Goal: Information Seeking & Learning: Learn about a topic

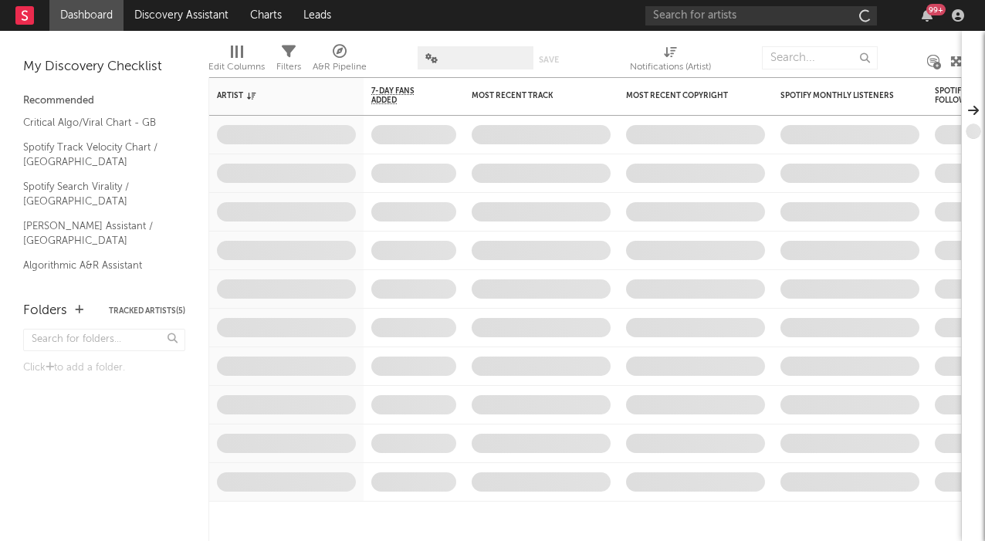
click at [758, 29] on div "99 +" at bounding box center [807, 15] width 324 height 31
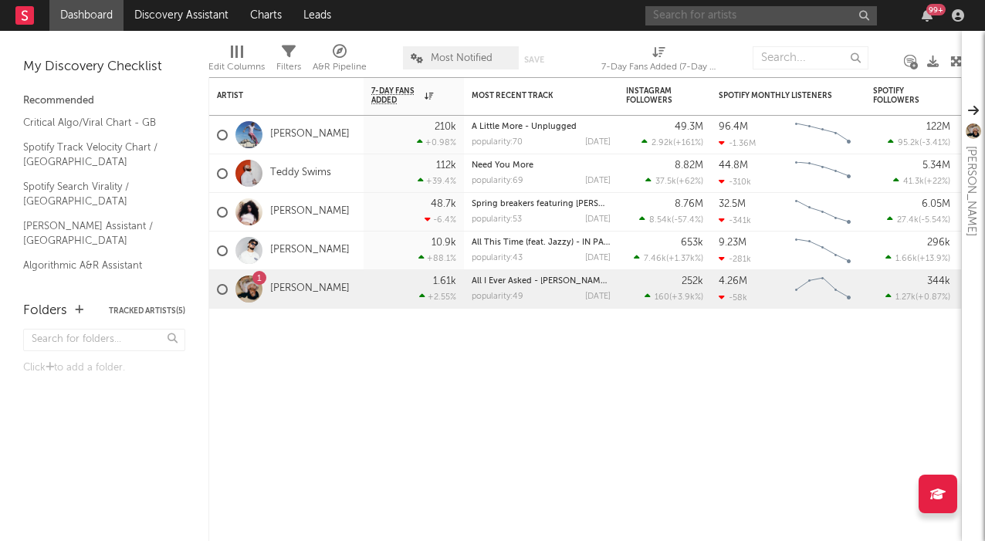
click at [756, 15] on input "text" at bounding box center [761, 15] width 232 height 19
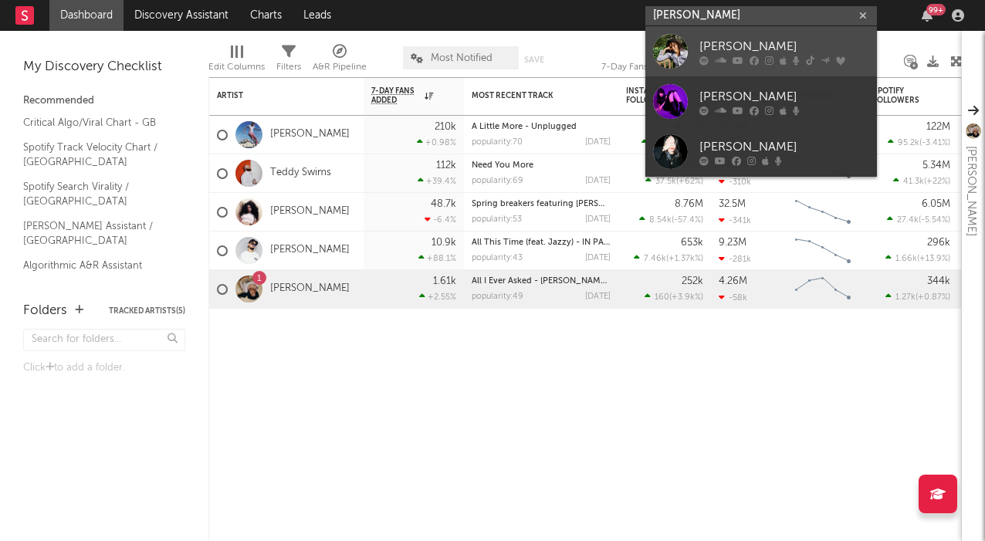
type input "[PERSON_NAME]"
click at [763, 59] on div at bounding box center [784, 60] width 170 height 9
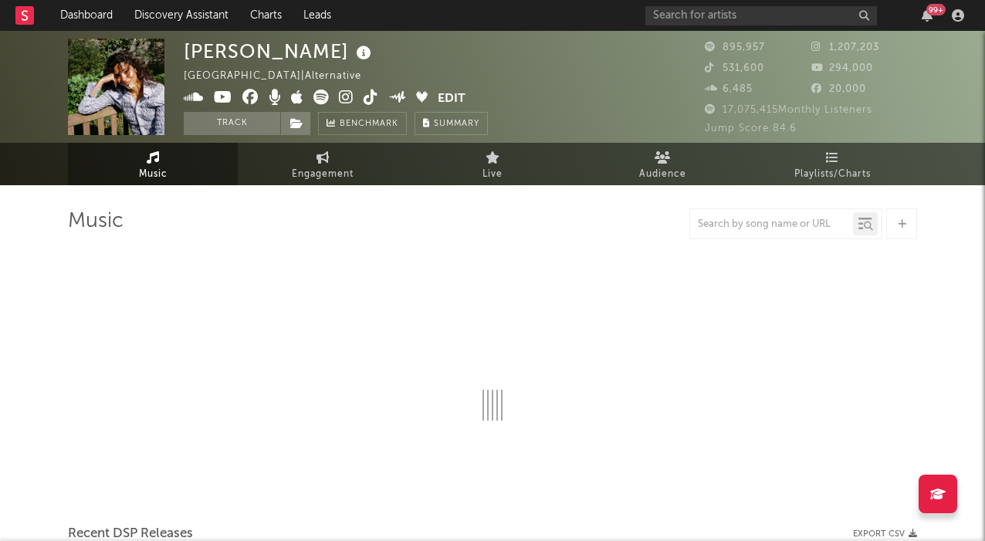
select select "6m"
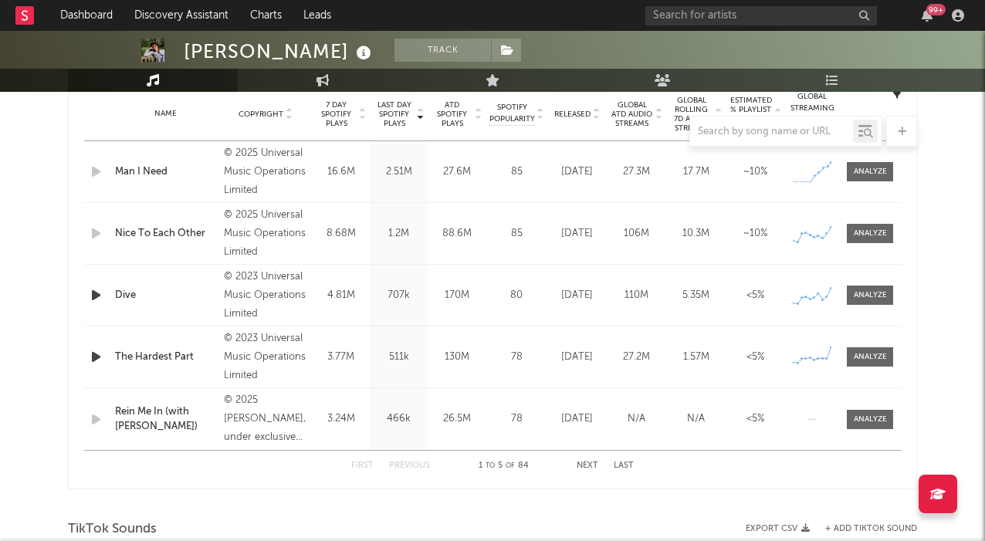
scroll to position [1026, 0]
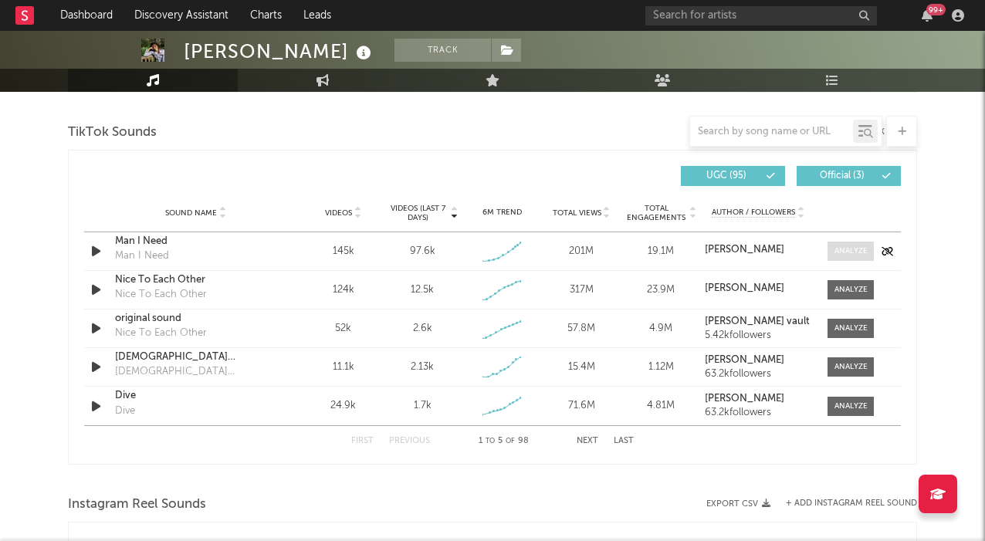
click at [858, 257] on span at bounding box center [850, 251] width 46 height 19
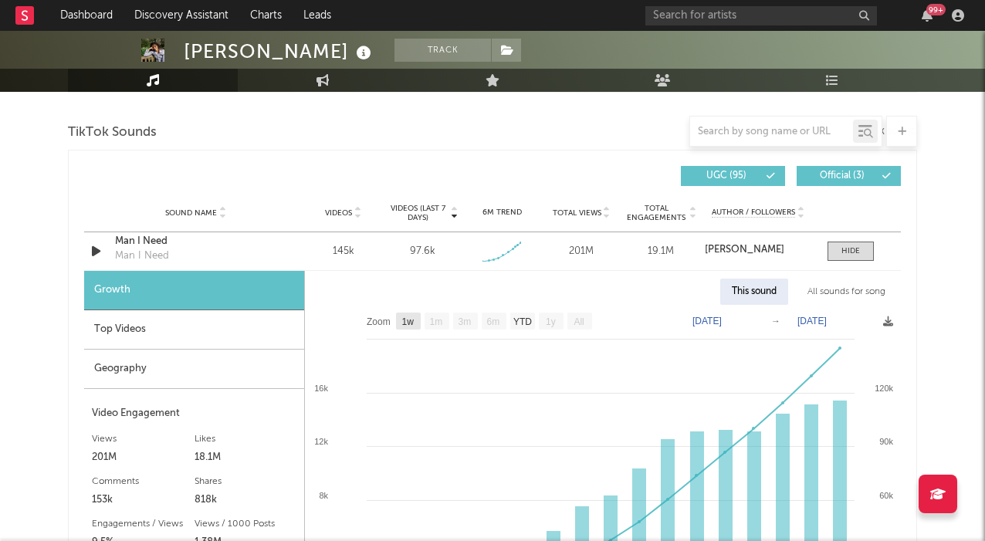
click at [416, 316] on rect at bounding box center [408, 321] width 25 height 17
select select "1w"
type input "[DATE]"
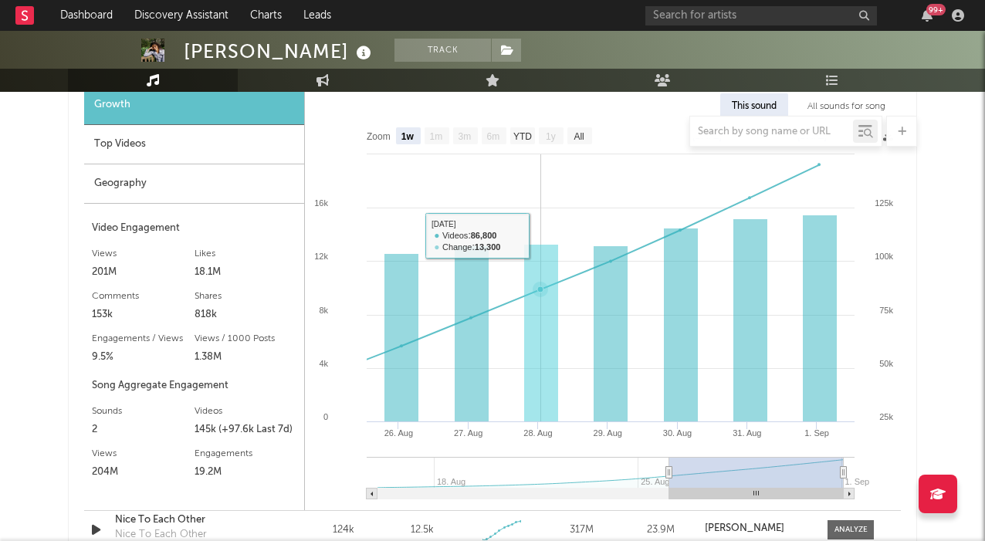
scroll to position [1226, 0]
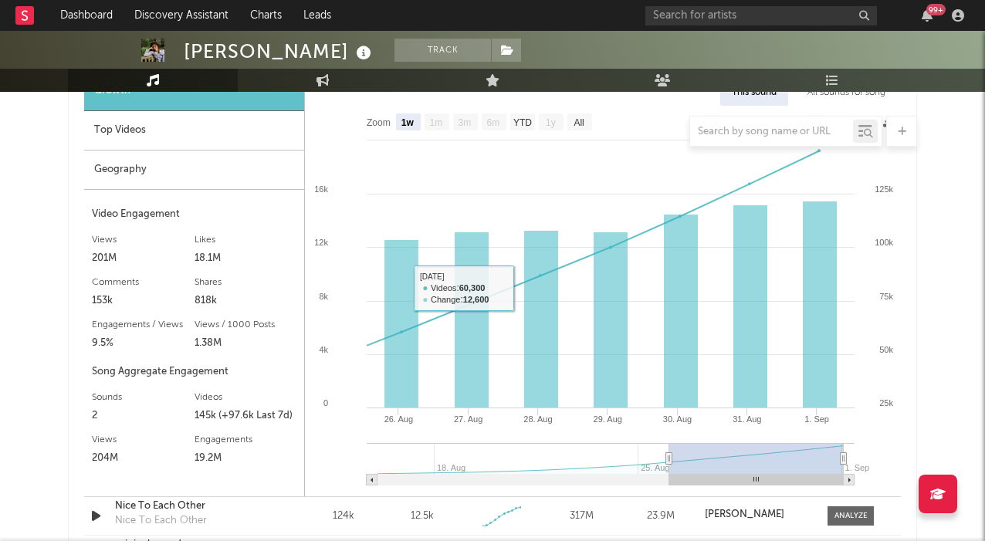
click at [230, 154] on div "Geography" at bounding box center [194, 170] width 220 height 39
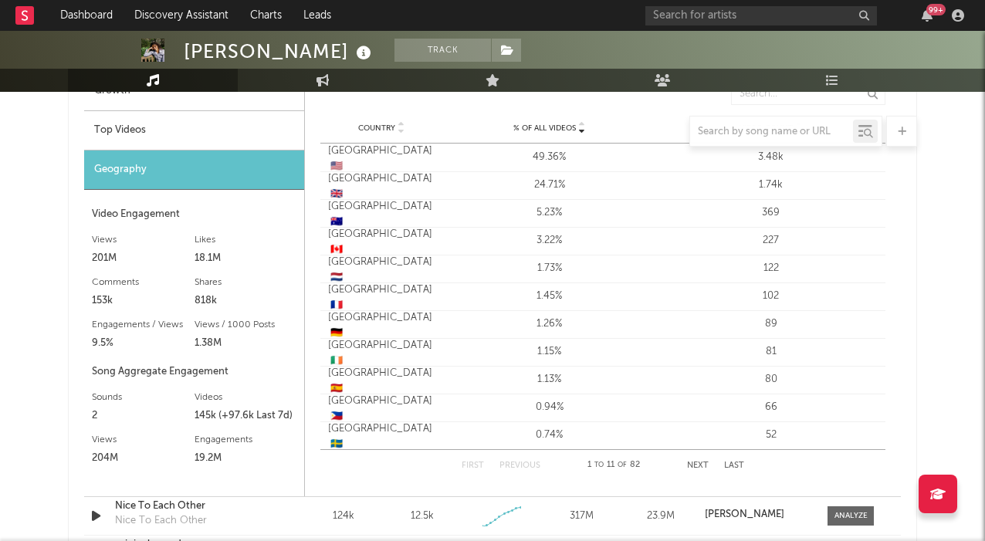
click at [229, 140] on div at bounding box center [492, 131] width 849 height 31
click at [229, 136] on div at bounding box center [492, 131] width 849 height 31
click at [114, 135] on div at bounding box center [492, 131] width 849 height 31
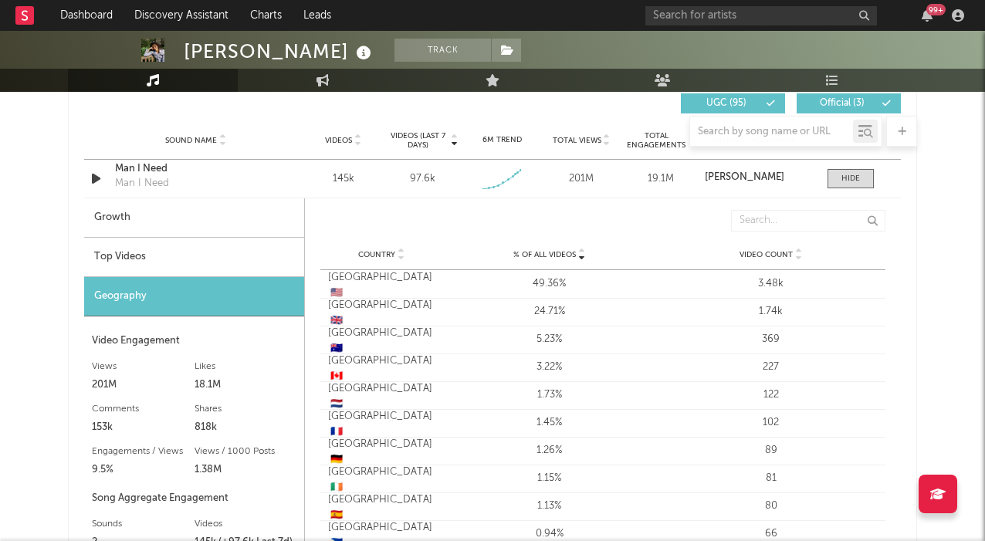
scroll to position [1058, 0]
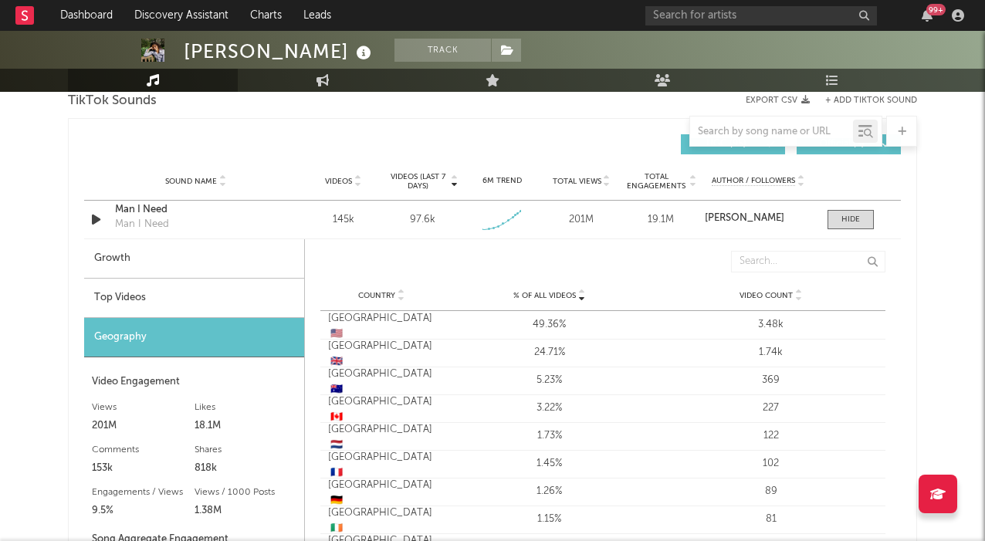
click at [147, 298] on div "Top Videos" at bounding box center [194, 298] width 220 height 39
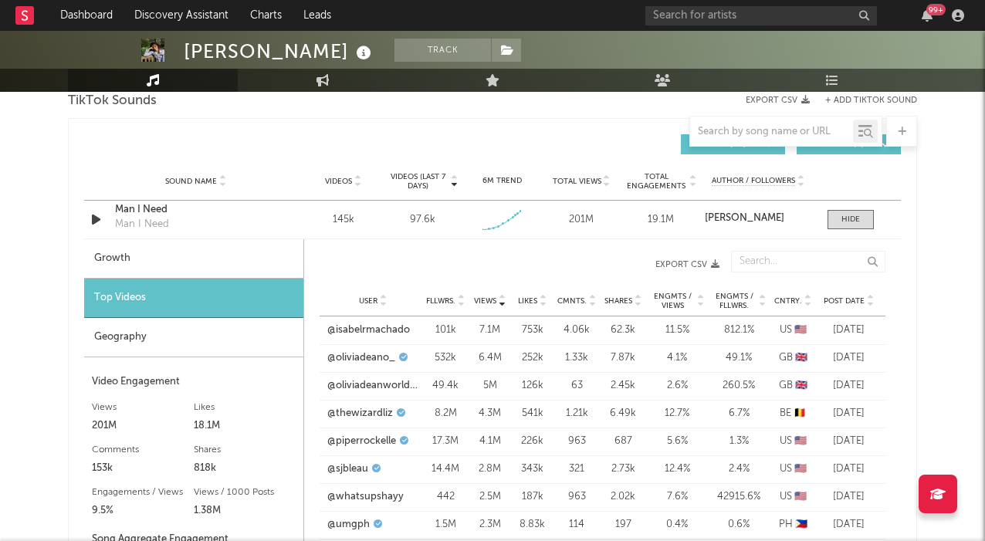
click at [483, 297] on span "Views" at bounding box center [485, 300] width 22 height 9
click at [482, 299] on span "Views" at bounding box center [485, 300] width 22 height 9
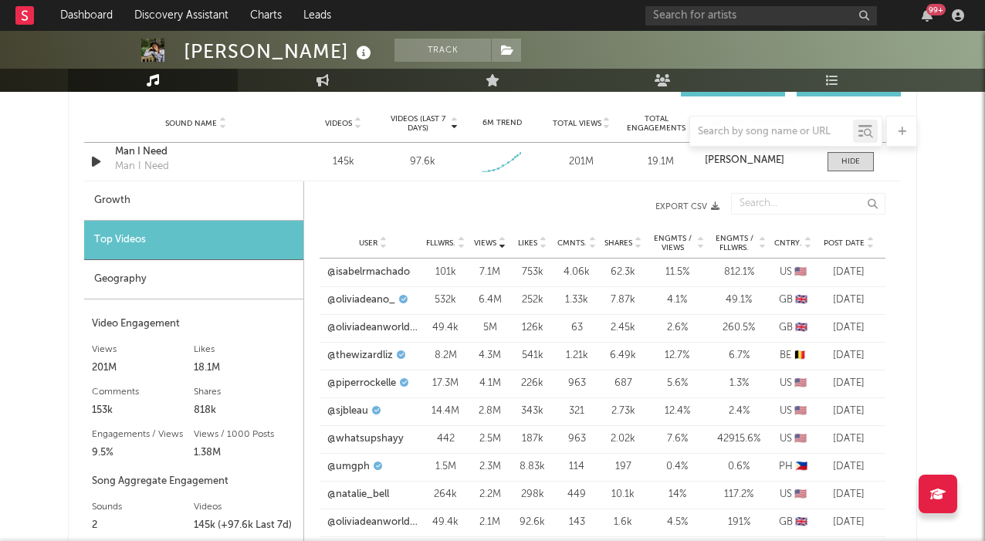
scroll to position [1118, 0]
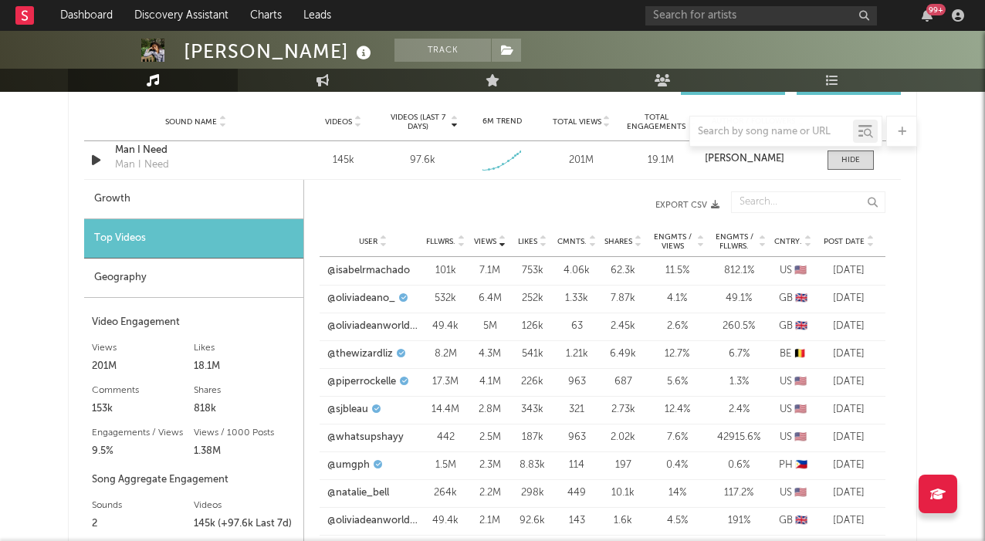
click at [371, 241] on span "User" at bounding box center [368, 241] width 19 height 9
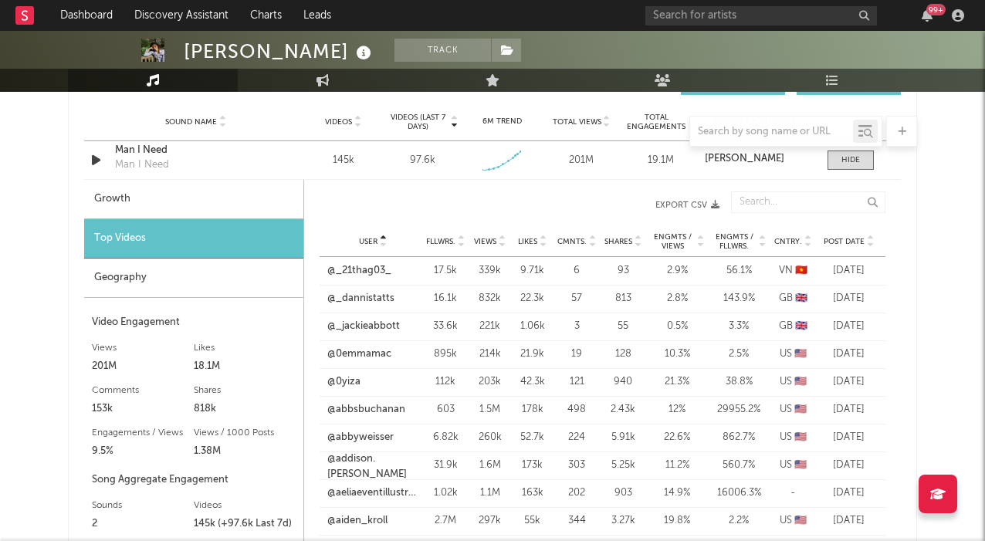
click at [371, 241] on span "User" at bounding box center [368, 241] width 19 height 9
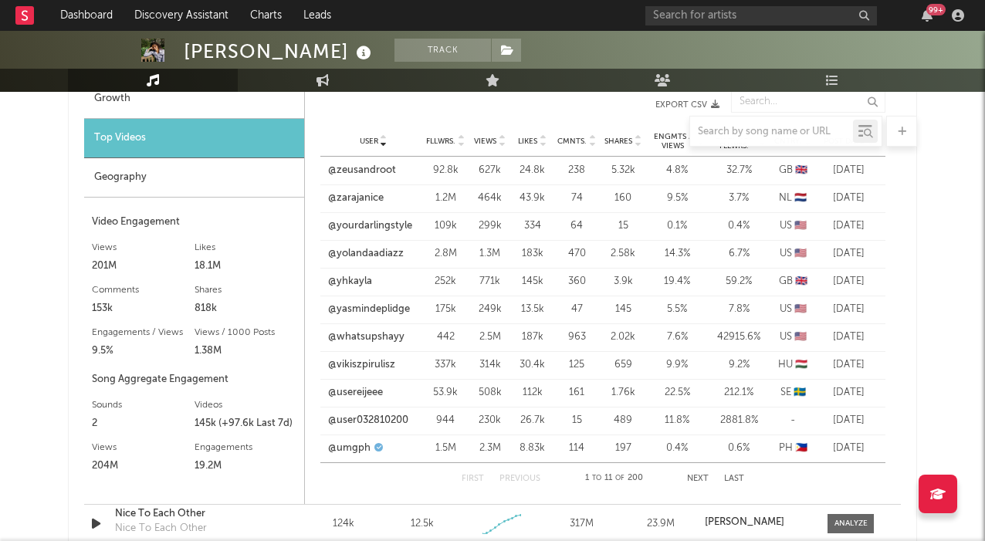
scroll to position [1213, 0]
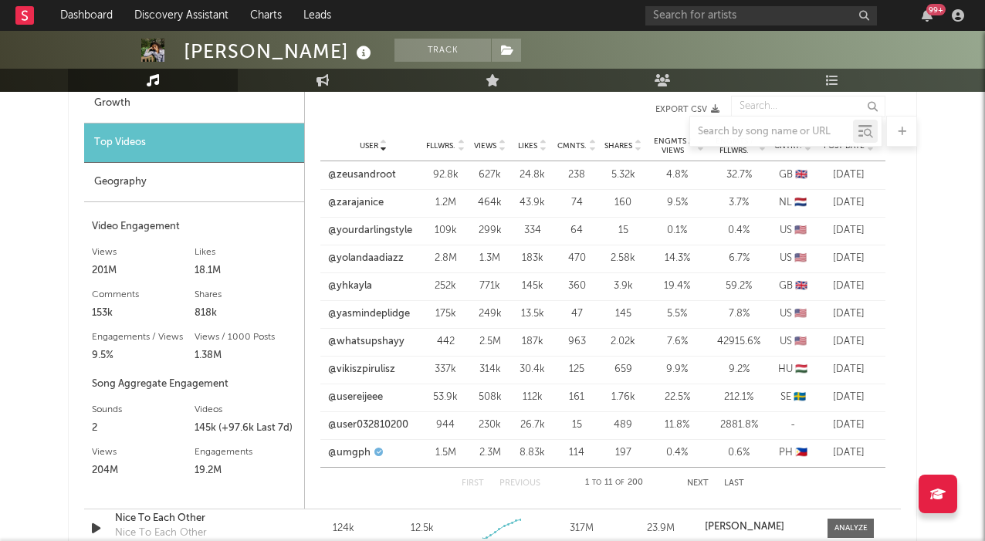
click at [699, 482] on button "Next" at bounding box center [698, 483] width 22 height 8
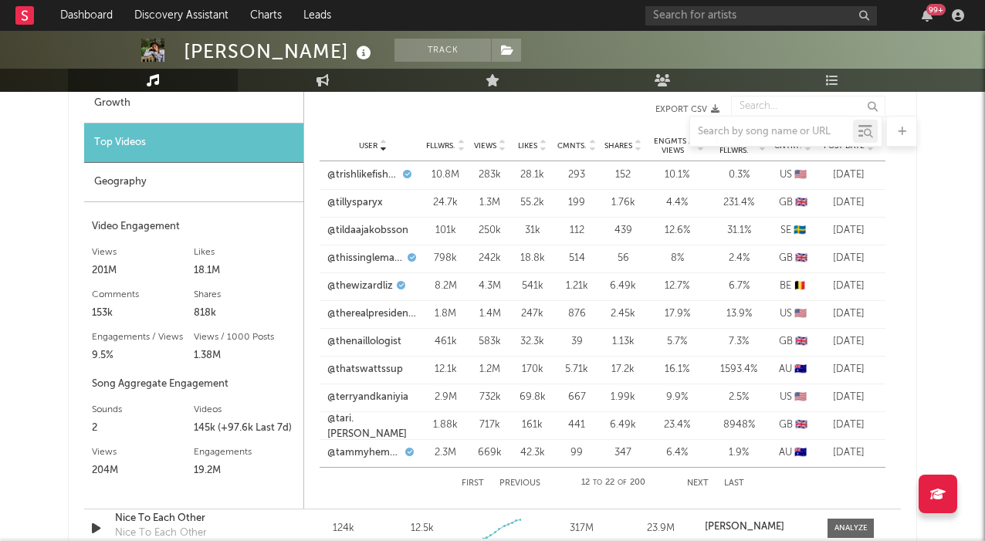
click at [699, 482] on button "Next" at bounding box center [698, 483] width 22 height 8
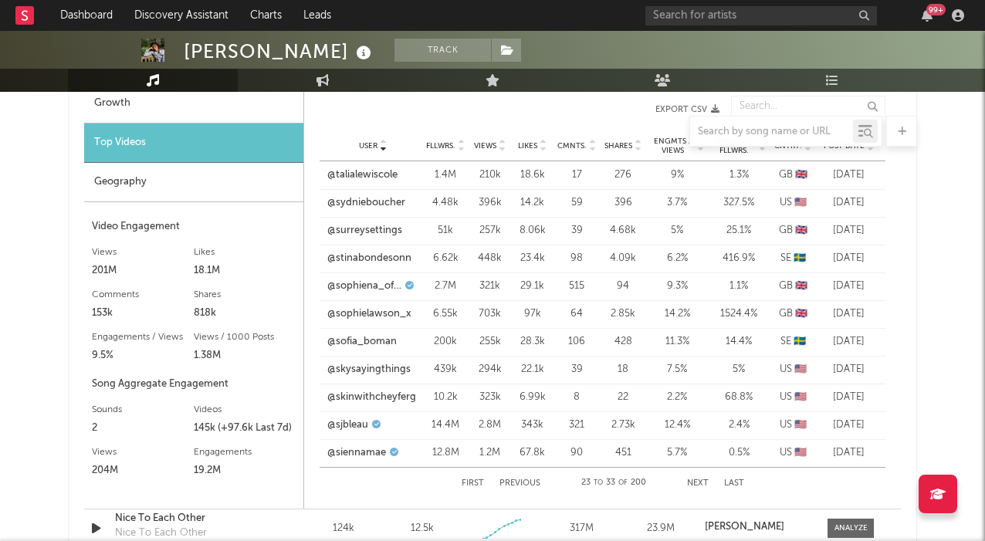
click at [699, 482] on button "Next" at bounding box center [698, 483] width 22 height 8
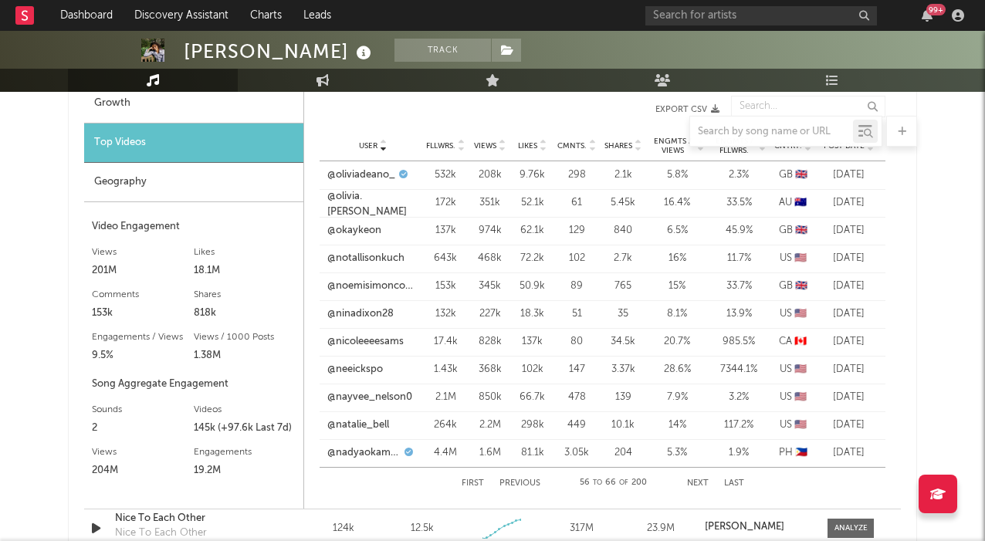
click at [523, 480] on button "Previous" at bounding box center [519, 483] width 41 height 8
click at [696, 479] on button "Next" at bounding box center [698, 483] width 22 height 8
click at [526, 479] on button "Previous" at bounding box center [519, 483] width 41 height 8
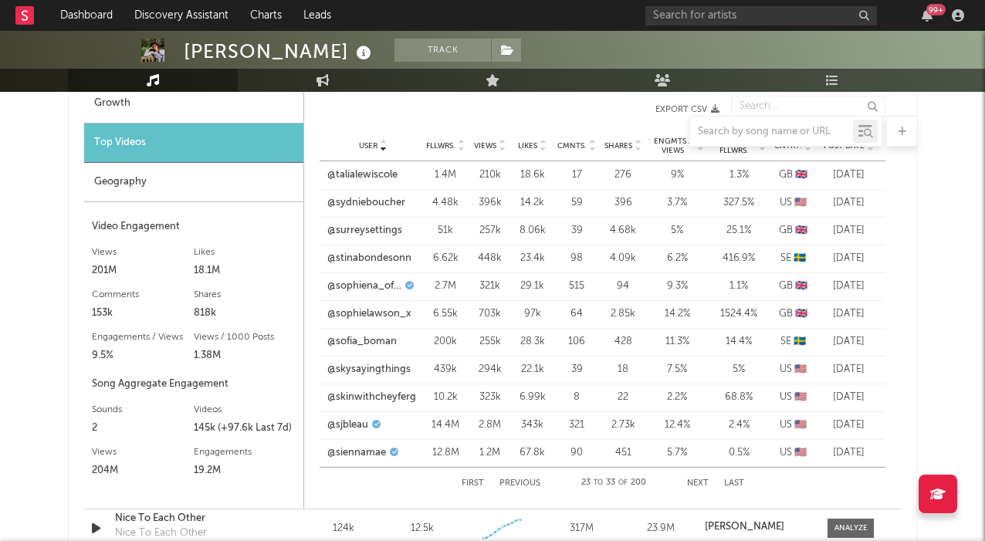
click at [526, 479] on button "Previous" at bounding box center [519, 483] width 41 height 8
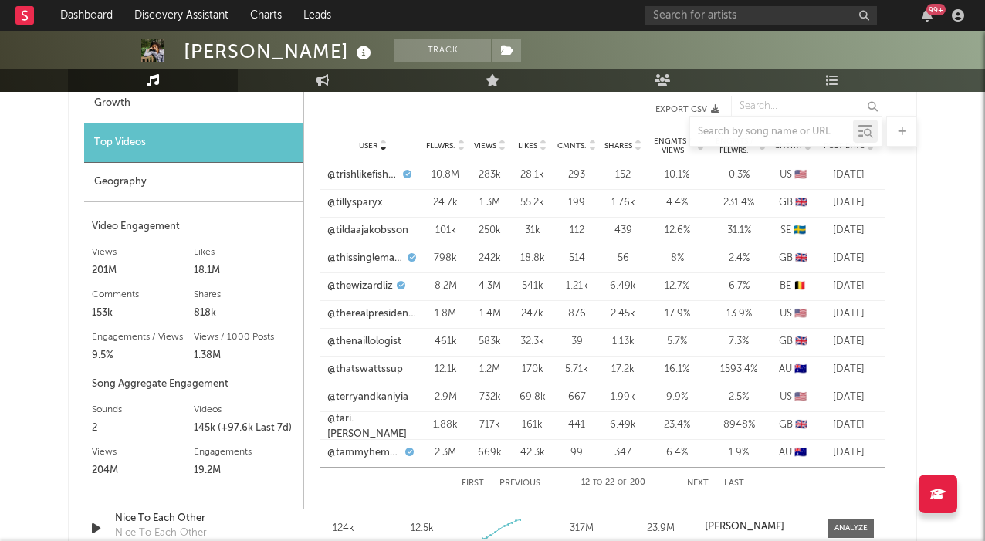
click at [526, 479] on button "Previous" at bounding box center [519, 483] width 41 height 8
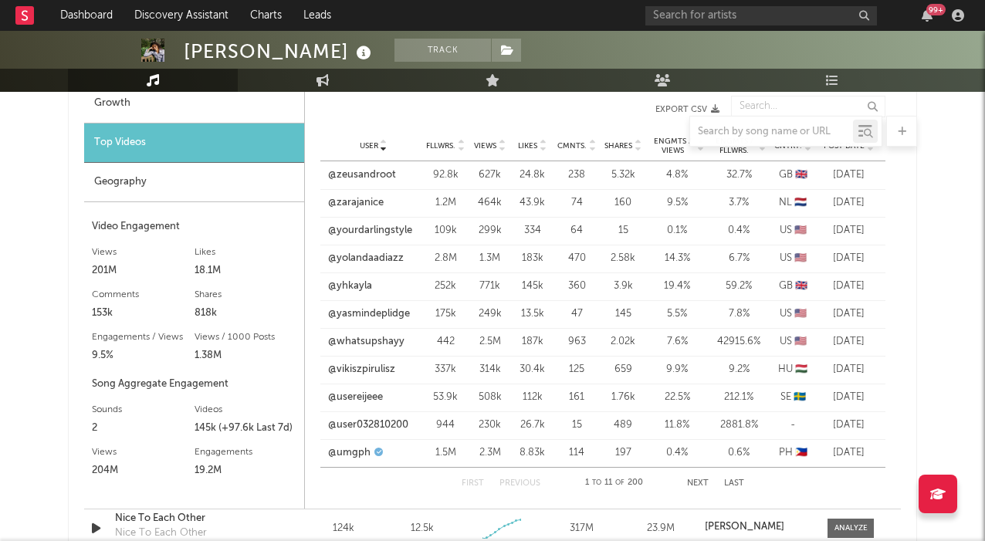
click at [479, 137] on div at bounding box center [492, 131] width 849 height 31
click at [479, 142] on div at bounding box center [492, 131] width 849 height 31
click at [493, 151] on div "User Fllwrs. Views Likes Cmnts. Shares Engmts / Views Engmts / Fllwrs. Cntry. P…" at bounding box center [602, 145] width 565 height 31
click at [492, 148] on span "Views" at bounding box center [485, 145] width 22 height 9
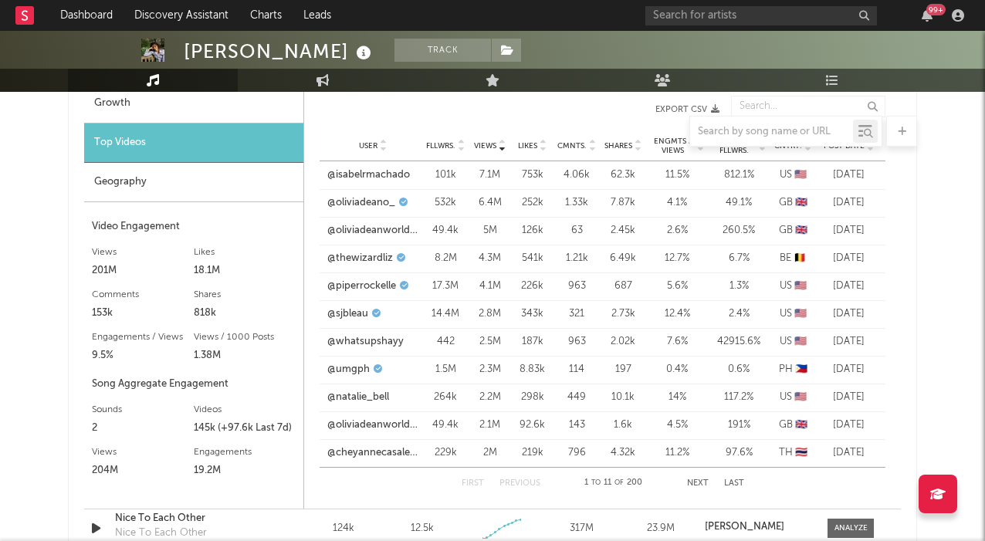
scroll to position [1161, 0]
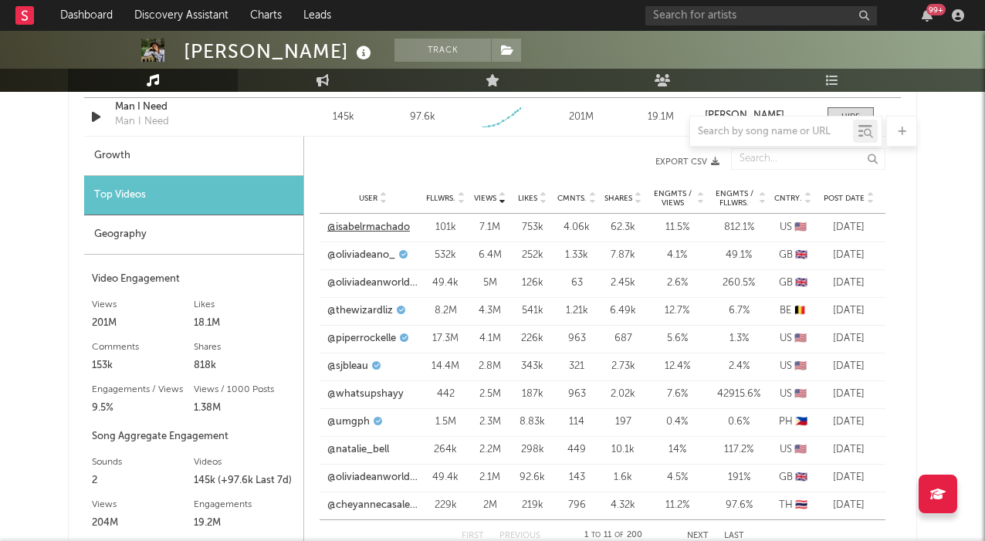
click at [384, 224] on link "@isabelrmachado" at bounding box center [368, 227] width 83 height 15
